Goal: Task Accomplishment & Management: Manage account settings

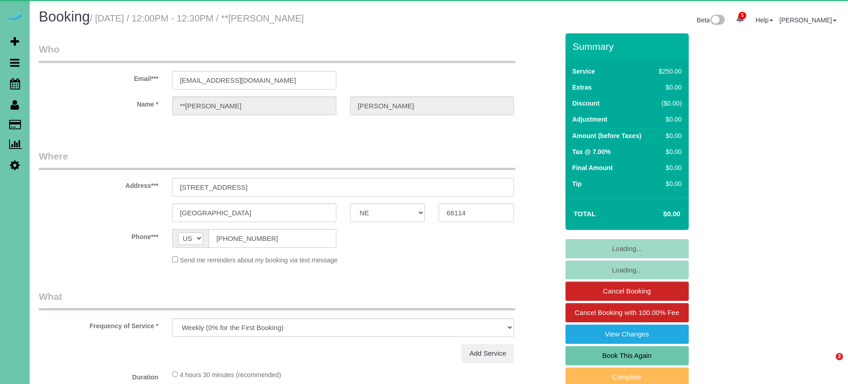
select select "NE"
select select "string:check"
select select "object:919"
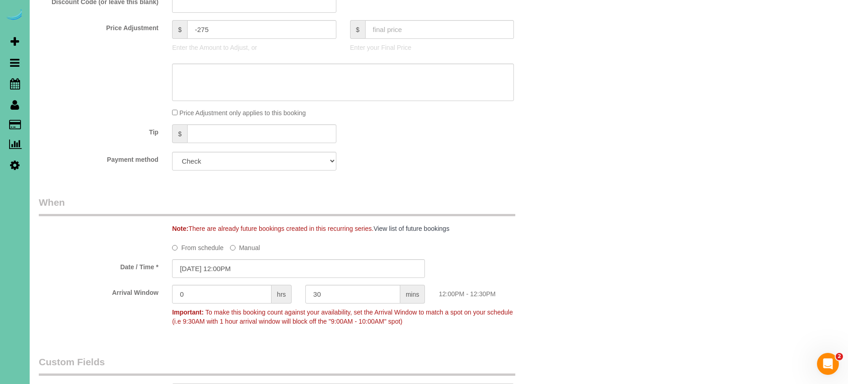
scroll to position [499, 0]
click at [244, 266] on input "08/26/2025 12:00PM" at bounding box center [298, 267] width 253 height 19
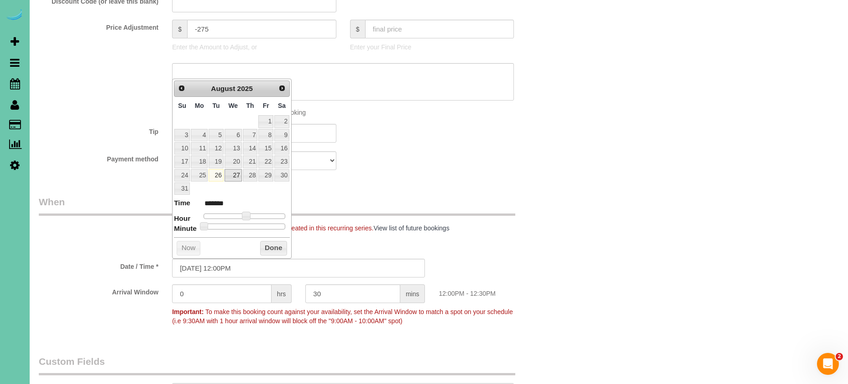
click at [230, 175] on link "27" at bounding box center [233, 175] width 17 height 12
type input "08/27/2025 12:00PM"
click at [266, 247] on button "Done" at bounding box center [273, 248] width 27 height 15
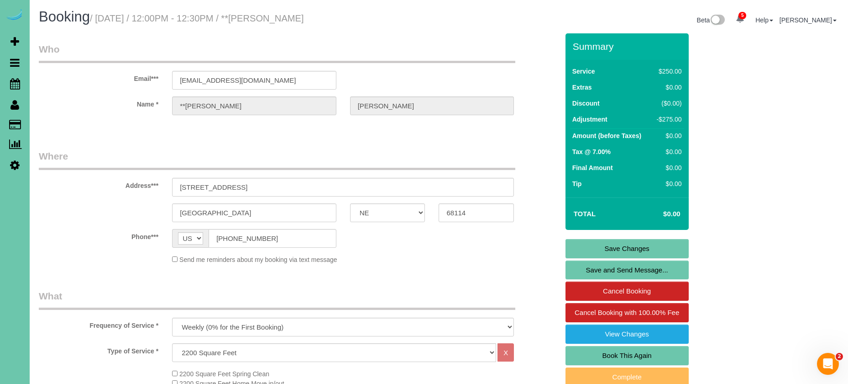
scroll to position [0, 0]
drag, startPoint x: 590, startPoint y: 243, endPoint x: 556, endPoint y: 243, distance: 34.2
click at [589, 243] on link "Save Changes" at bounding box center [627, 248] width 123 height 19
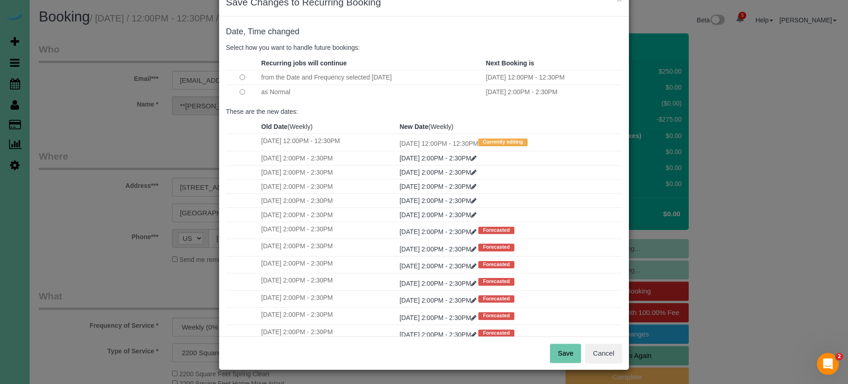
scroll to position [25, 0]
click at [564, 349] on button "Save" at bounding box center [565, 353] width 31 height 19
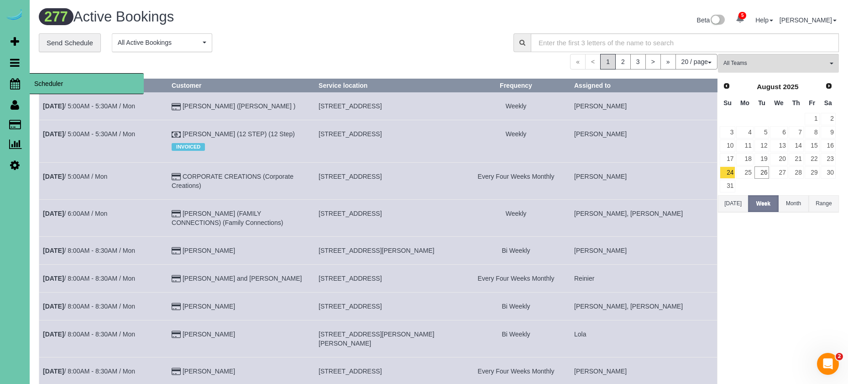
click at [18, 86] on icon at bounding box center [15, 83] width 10 height 11
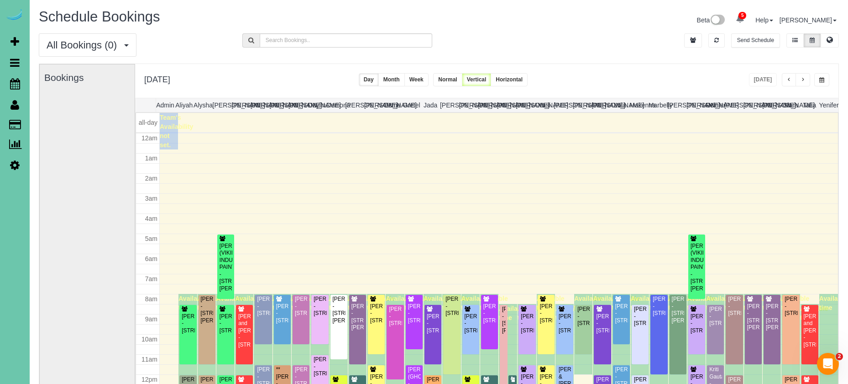
scroll to position [121, 0]
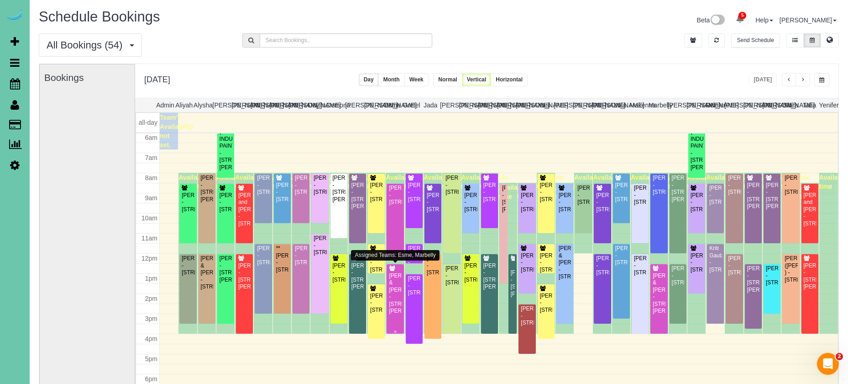
click at [398, 281] on div "Erica & Joe Smith - 2225 Walton Ave, Council Bluffs, IA 51503" at bounding box center [395, 293] width 13 height 42
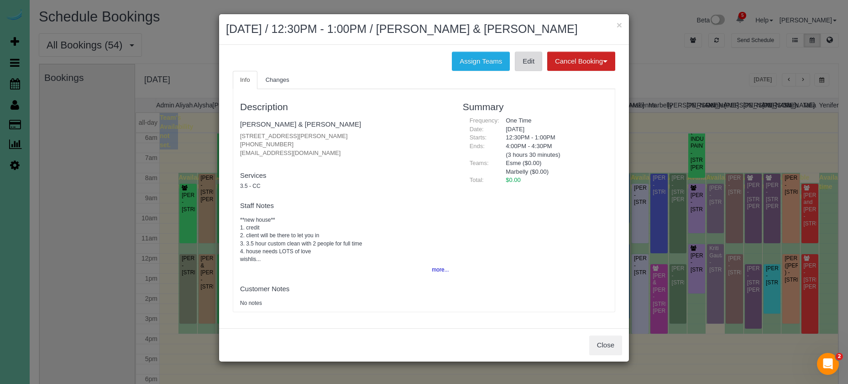
click at [519, 59] on link "Edit" at bounding box center [528, 61] width 27 height 19
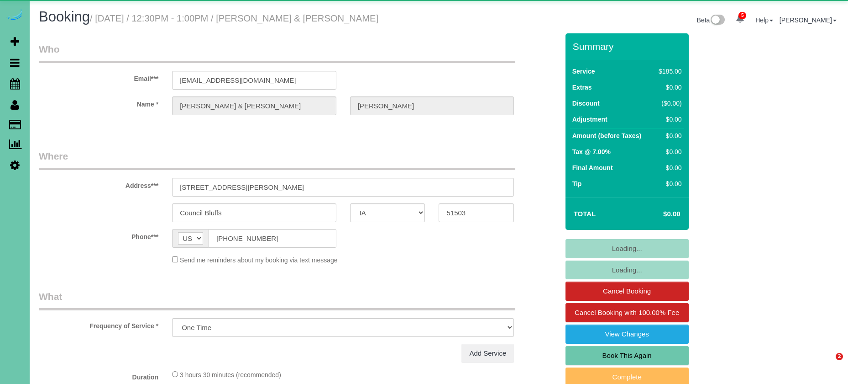
select select "IA"
select select "object:675"
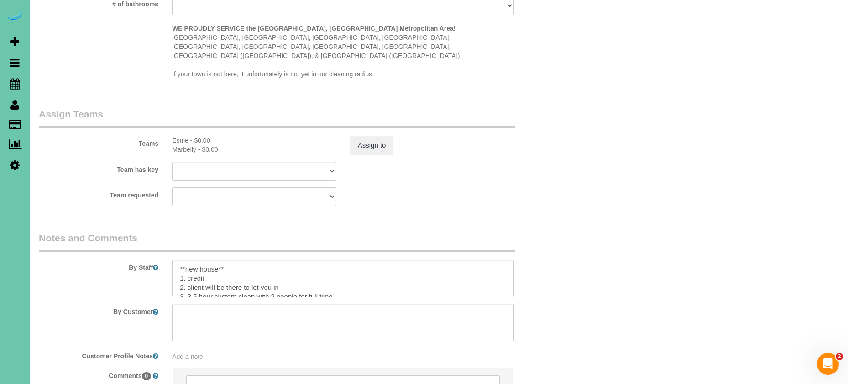
scroll to position [860, 0]
click at [217, 258] on textarea at bounding box center [343, 276] width 342 height 37
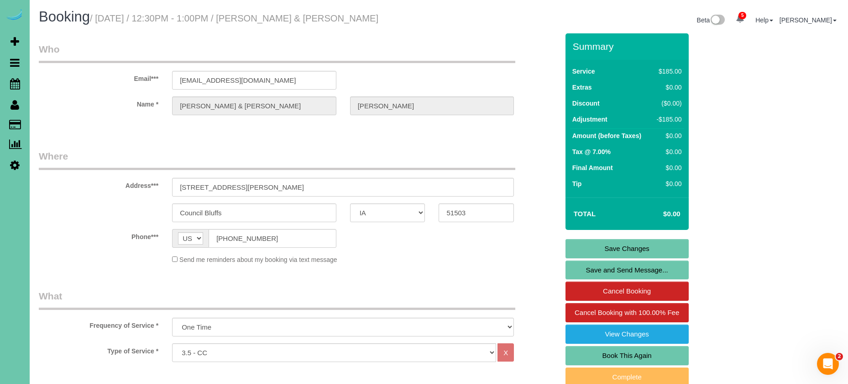
scroll to position [0, 0]
type textarea "**new house - cannot arrive early, he will come home during lunch to unlock and…"
click at [586, 247] on link "Save Changes" at bounding box center [627, 248] width 123 height 19
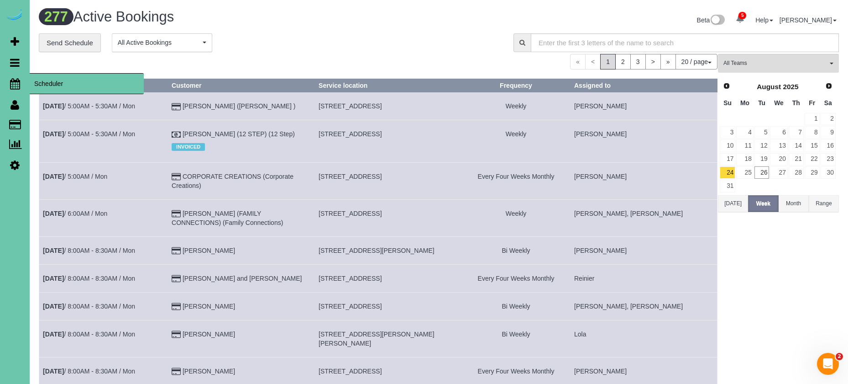
click at [15, 85] on icon at bounding box center [15, 83] width 10 height 11
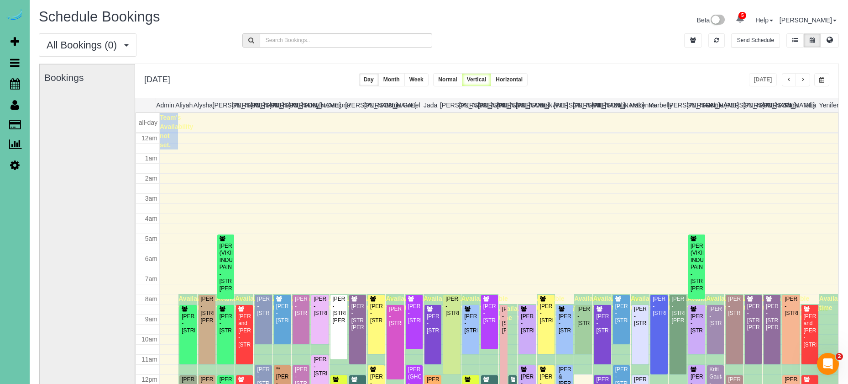
scroll to position [121, 0]
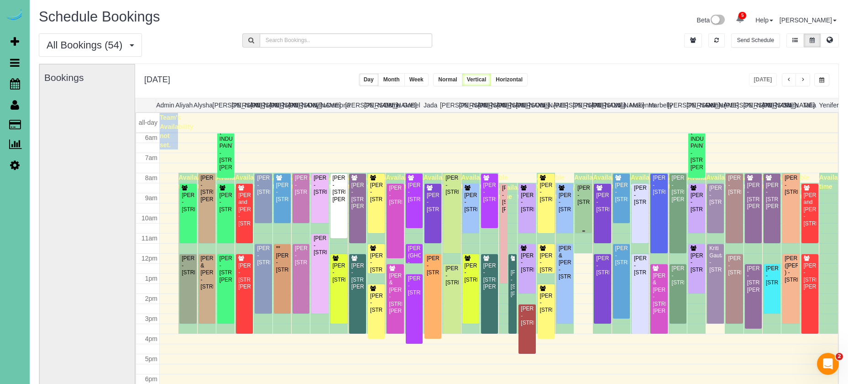
click at [585, 205] on div "Annie Dolan - 6019 Hickory Street, Omaha, NE 68106" at bounding box center [583, 194] width 13 height 21
click at [585, 210] on body "5 Beta Your Notifications You have 0 alerts × You have 3 to charge for 08/25/20…" at bounding box center [424, 192] width 848 height 384
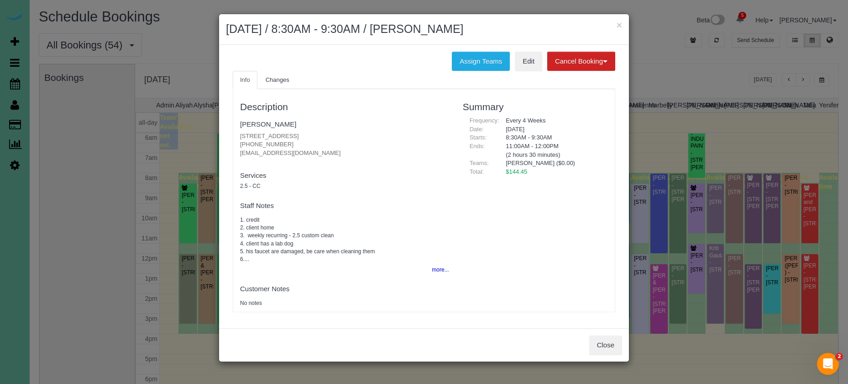
drag, startPoint x: 331, startPoint y: 133, endPoint x: 235, endPoint y: 129, distance: 96.4
click at [235, 129] on div "Description Annie Dolan 6019 Hickory Street, Omaha, NE 68106 (651) 757-8168 nic…" at bounding box center [344, 200] width 223 height 213
click at [437, 268] on button "more..." at bounding box center [437, 269] width 22 height 13
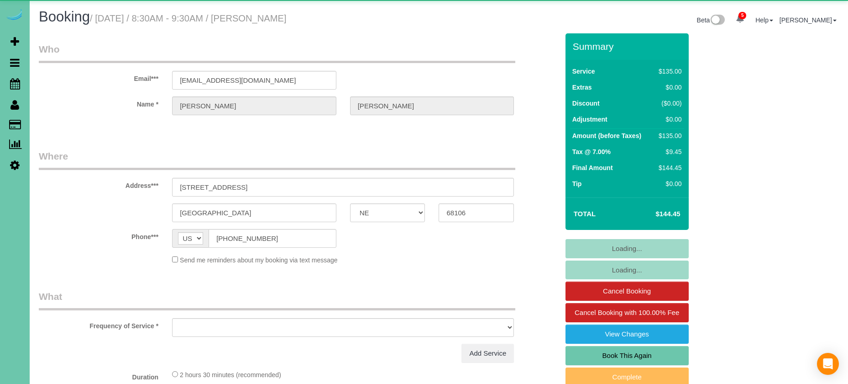
select select "NE"
select select "object:699"
select select "string:fspay-8d2ef330-53f5-41ef-af09-ba3e3dce3e0d"
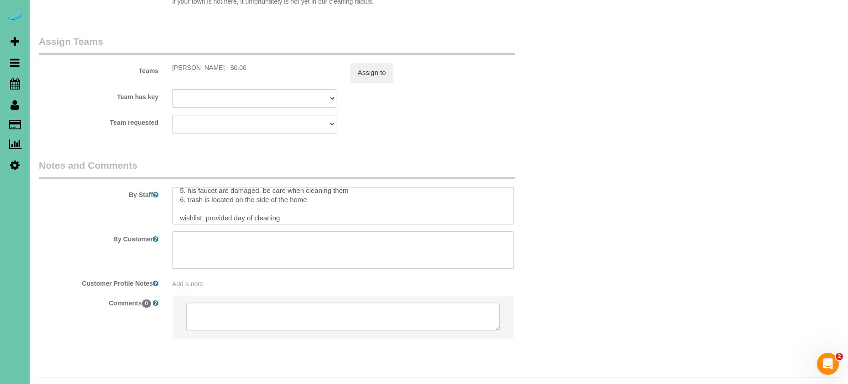
scroll to position [42, 0]
drag, startPoint x: 295, startPoint y: 196, endPoint x: 205, endPoint y: 195, distance: 89.5
click at [205, 195] on textarea at bounding box center [343, 205] width 342 height 37
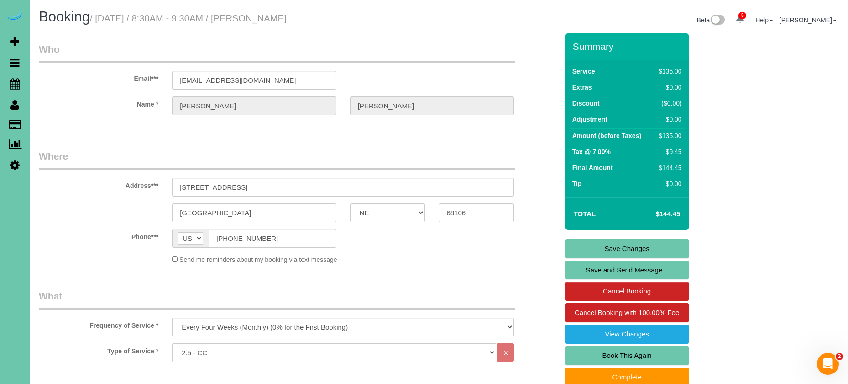
scroll to position [0, 0]
type textarea "1. credit 2. client home 3. weekly recurring - 2.5 custom clean 4. client has a…"
click at [612, 248] on link "Save Changes" at bounding box center [627, 248] width 123 height 19
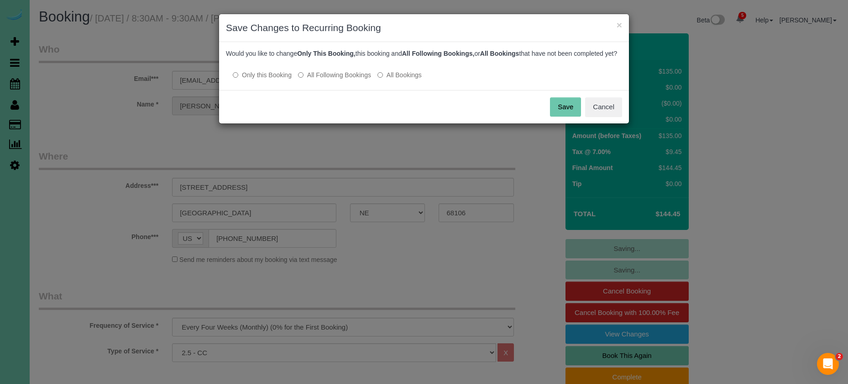
click at [318, 79] on label "All Following Bookings" at bounding box center [334, 74] width 73 height 9
click at [552, 114] on button "Save" at bounding box center [565, 106] width 31 height 19
